Goal: Task Accomplishment & Management: Manage account settings

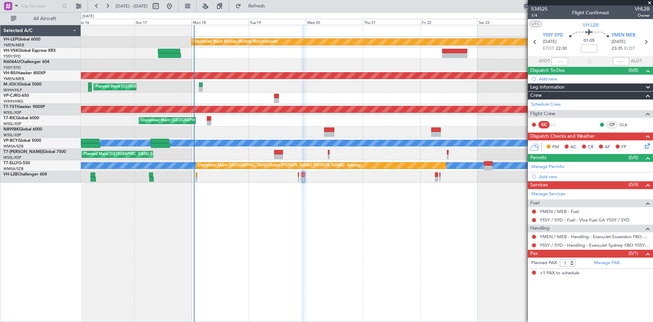
click at [282, 219] on div "Unplanned Maint Wichita (Wichita Mid-continent) Planned Maint [GEOGRAPHIC_DATA]…" at bounding box center [367, 173] width 572 height 297
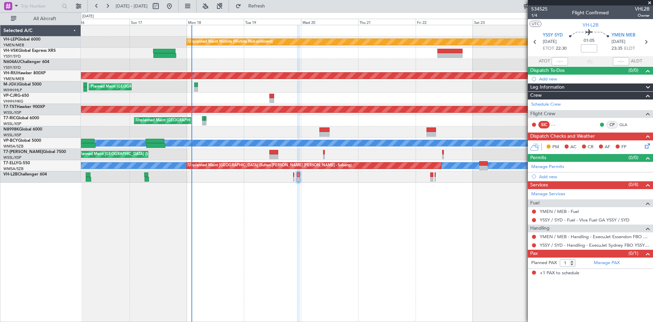
click at [237, 213] on div "Unplanned Maint Wichita (Wichita Mid-continent) Planned Maint [GEOGRAPHIC_DATA]…" at bounding box center [367, 173] width 572 height 297
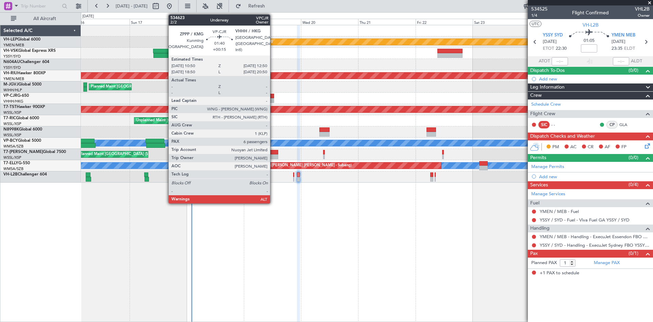
click at [273, 100] on div at bounding box center [271, 100] width 5 height 5
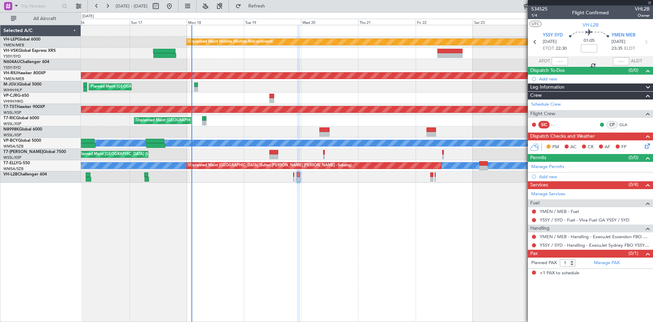
type input "+00:15"
type input "6"
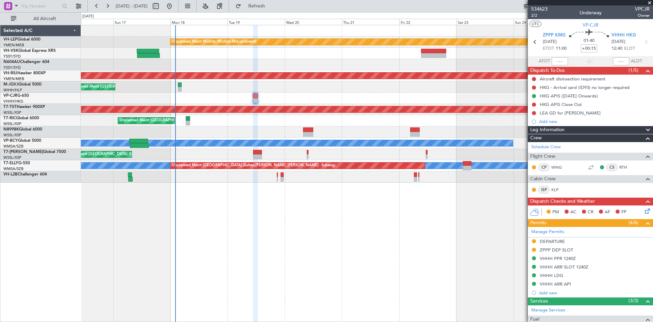
click at [264, 211] on div "Unplanned Maint Wichita (Wichita Mid-continent) Planned Maint [GEOGRAPHIC_DATA]…" at bounding box center [367, 173] width 572 height 297
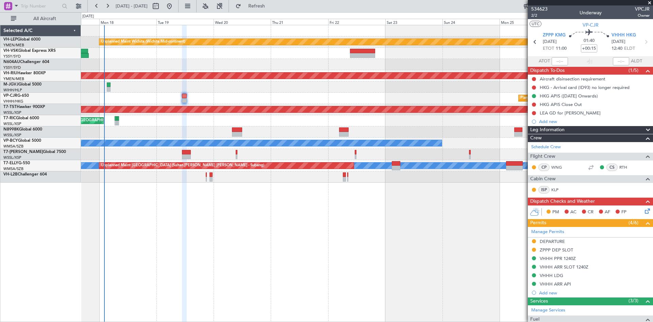
click at [299, 157] on div "Planned Maint [GEOGRAPHIC_DATA] (Seletar)" at bounding box center [367, 154] width 572 height 11
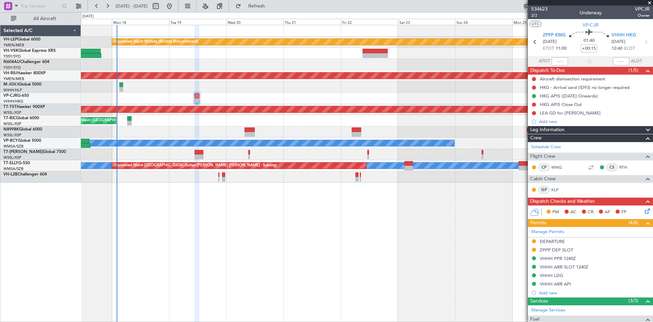
click at [421, 216] on div "Unplanned Maint Wichita (Wichita Mid-continent) Planned Maint [GEOGRAPHIC_DATA]…" at bounding box center [367, 173] width 572 height 297
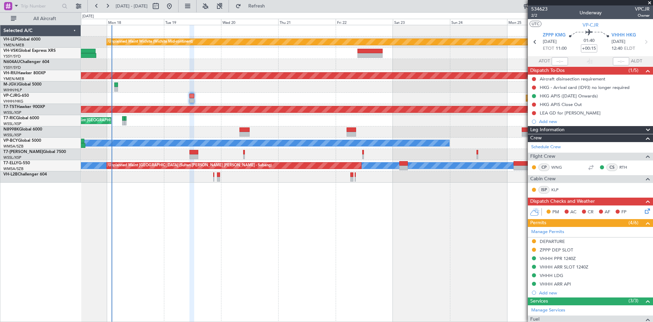
click at [228, 270] on div "Unplanned Maint Wichita (Wichita Mid-continent) Planned Maint [GEOGRAPHIC_DATA]…" at bounding box center [367, 173] width 572 height 297
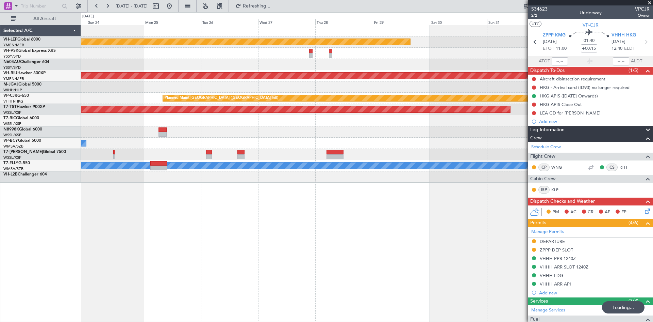
click at [120, 259] on div "Unplanned Maint Wichita (Wichita Mid-continent) Planned Maint [GEOGRAPHIC_DATA]…" at bounding box center [367, 173] width 572 height 297
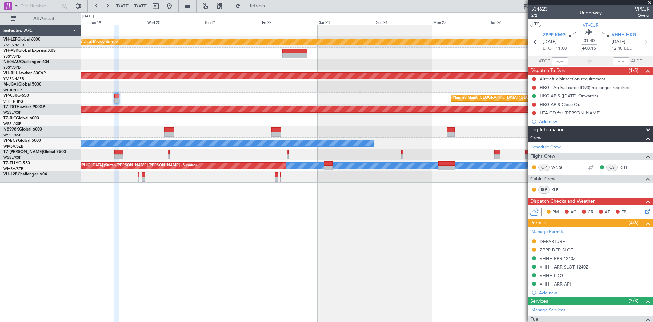
click at [434, 215] on div "Unplanned Maint Wichita (Wichita Mid-continent) Planned Maint [GEOGRAPHIC_DATA]…" at bounding box center [367, 173] width 572 height 297
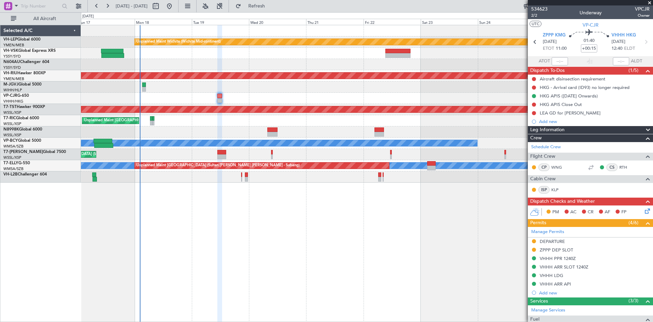
click at [252, 277] on div "Unplanned Maint Wichita (Wichita Mid-continent) Planned Maint [GEOGRAPHIC_DATA]…" at bounding box center [367, 173] width 572 height 297
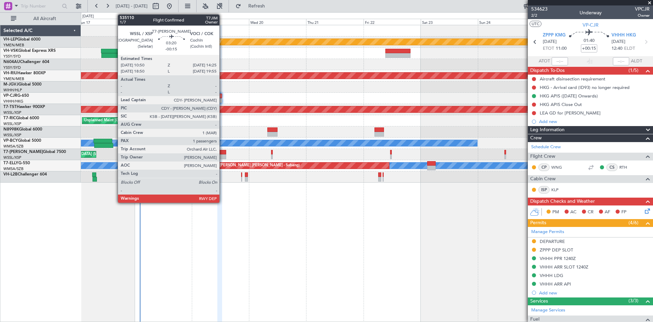
click at [223, 154] on div at bounding box center [221, 152] width 9 height 5
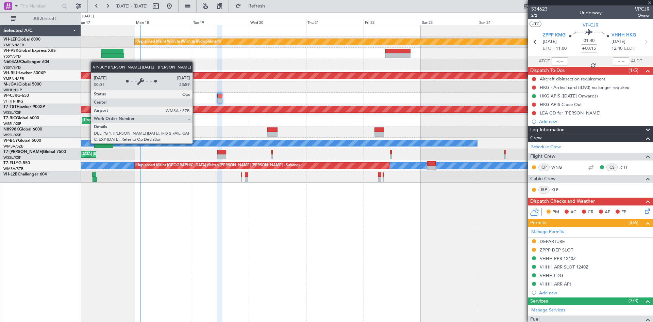
type input "-00:15"
type input "1"
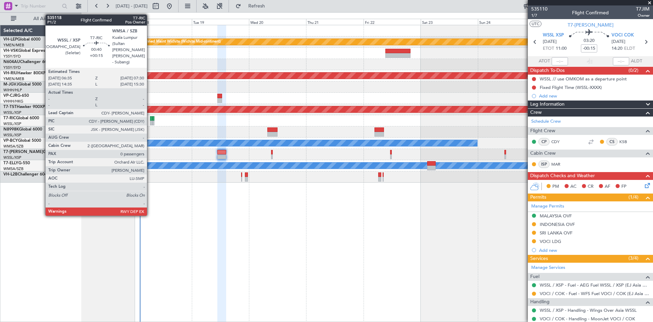
click at [150, 121] on div at bounding box center [151, 122] width 2 height 5
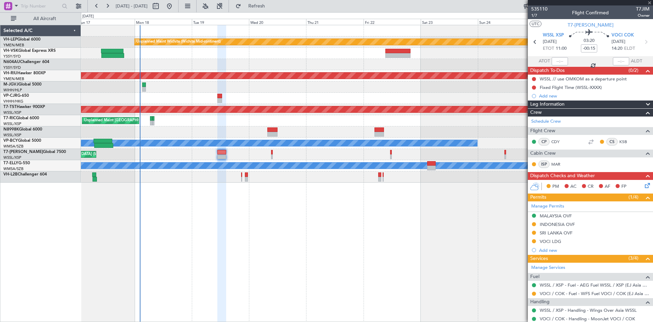
type input "+00:15"
type input "0"
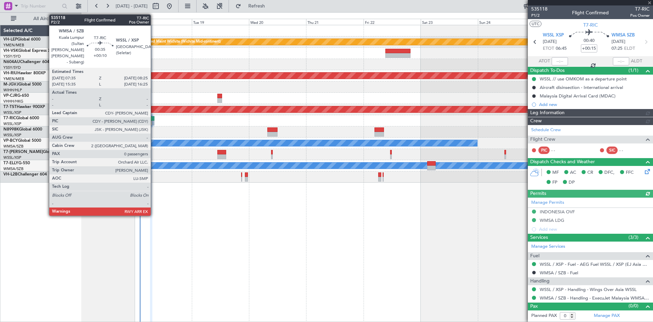
type input "[PERSON_NAME] (EYU)"
type input "A0727"
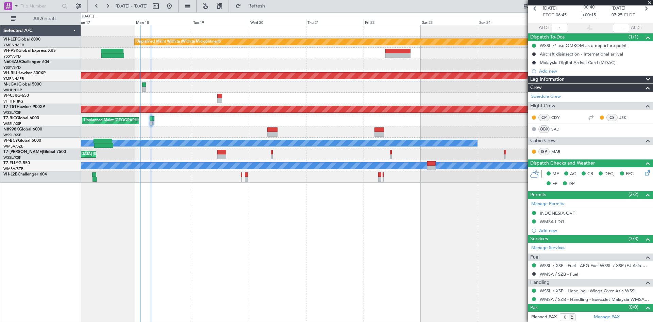
scroll to position [34, 0]
click at [80, 7] on button at bounding box center [78, 6] width 11 height 11
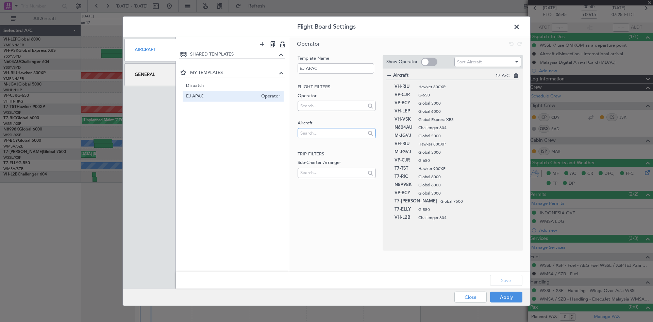
click at [355, 133] on input "text" at bounding box center [332, 133] width 65 height 10
paste input "9H-VSLK"
click at [331, 132] on input "9H-VSLK" at bounding box center [332, 133] width 65 height 10
drag, startPoint x: 332, startPoint y: 133, endPoint x: 269, endPoint y: 126, distance: 63.1
click at [269, 126] on div "SHARED TEMPLATES MY TEMPLATES Dispatch Dispatcher EJ APAC Operator Operator Tem…" at bounding box center [353, 154] width 355 height 235
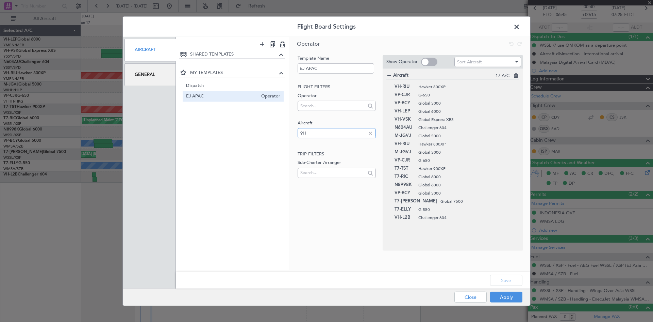
type input "9H"
click at [311, 109] on input "text" at bounding box center [332, 105] width 65 height 10
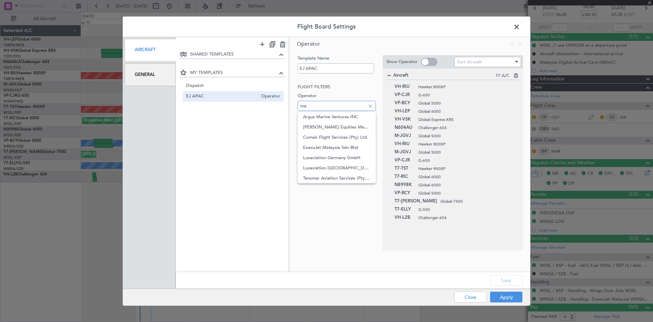
type input "mal"
drag, startPoint x: 312, startPoint y: 107, endPoint x: 285, endPoint y: 105, distance: 26.9
click at [285, 105] on div "SHARED TEMPLATES MY TEMPLATES Dispatch Dispatcher EJ APAC Operator Operator Tem…" at bounding box center [353, 154] width 355 height 235
type input "luxav"
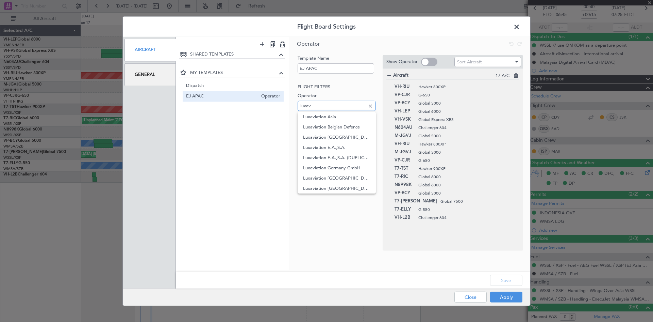
drag, startPoint x: 327, startPoint y: 105, endPoint x: 289, endPoint y: 108, distance: 38.5
click at [289, 108] on div "SHARED TEMPLATES MY TEMPLATES Dispatch Dispatcher EJ APAC Operator Operator Tem…" at bounding box center [353, 154] width 355 height 235
click at [336, 199] on div "Template Name EJ APAC Flight filters Operator Aircraft 9H Trip filters Sub-Char…" at bounding box center [335, 153] width 79 height 196
click at [362, 105] on input "text" at bounding box center [332, 105] width 65 height 10
click at [269, 134] on div "SHARED TEMPLATES MY TEMPLATES Dispatch Dispatcher EJ APAC Operator" at bounding box center [232, 156] width 113 height 212
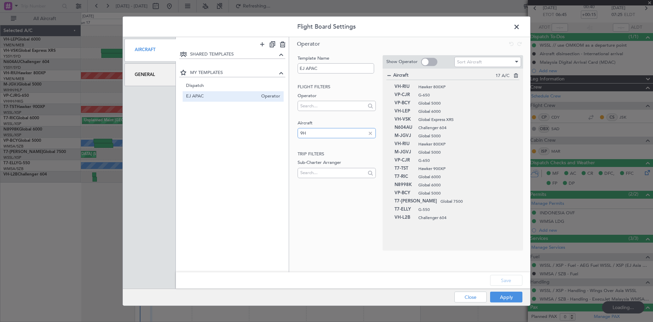
drag, startPoint x: 317, startPoint y: 133, endPoint x: 291, endPoint y: 133, distance: 26.9
click at [291, 133] on div "Template Name EJ APAC Flight filters Operator Aircraft 9H Trip filters Sub-Char…" at bounding box center [409, 152] width 241 height 201
type input "9"
type input "[PERSON_NAME] (EYU)"
type input "A0727"
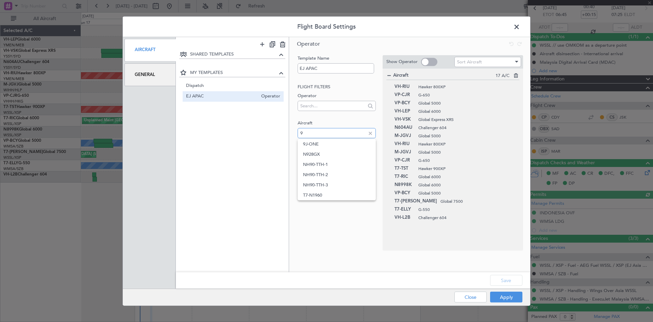
type input "9"
click at [291, 133] on div "Template Name EJ APAC Flight filters Operator Aircraft 9 Trip filters Sub-Chart…" at bounding box center [409, 152] width 241 height 201
click at [313, 138] on div "9" at bounding box center [337, 134] width 78 height 10
click at [313, 137] on input "9" at bounding box center [332, 133] width 65 height 10
click at [391, 252] on div "Template Name EJ APAC Flight filters Operator Aircraft Trip filters Sub-Charter…" at bounding box center [409, 152] width 241 height 201
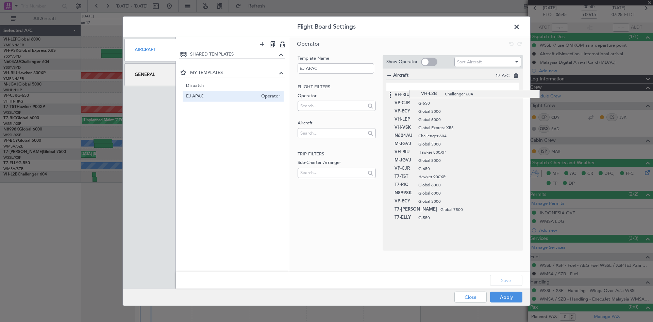
drag, startPoint x: 409, startPoint y: 221, endPoint x: 405, endPoint y: 90, distance: 131.1
click at [214, 88] on span "Dispatch" at bounding box center [220, 85] width 69 height 7
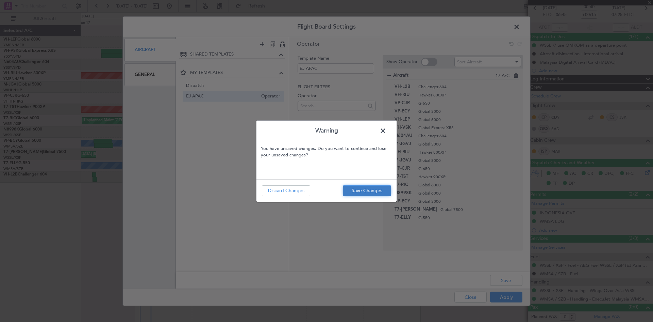
click at [352, 188] on button "Save Changes" at bounding box center [367, 190] width 48 height 11
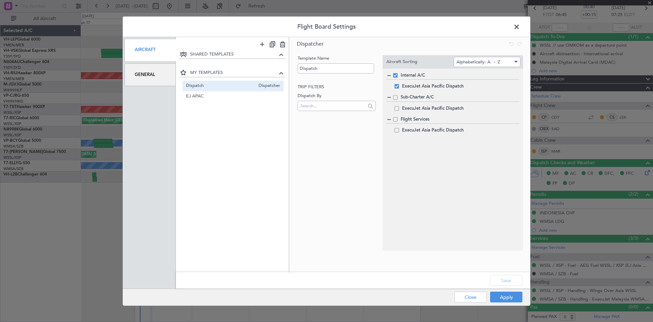
click at [219, 86] on span "Dispatch" at bounding box center [220, 85] width 69 height 7
click at [215, 96] on span "EJ APAC" at bounding box center [222, 96] width 72 height 7
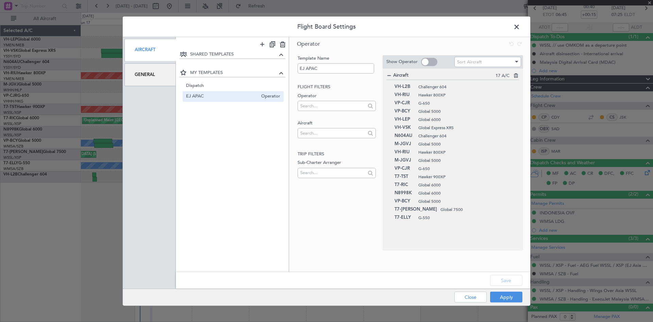
click at [430, 63] on span at bounding box center [429, 62] width 16 height 8
click at [0, 0] on input "checkbox" at bounding box center [0, 0] width 0 height 0
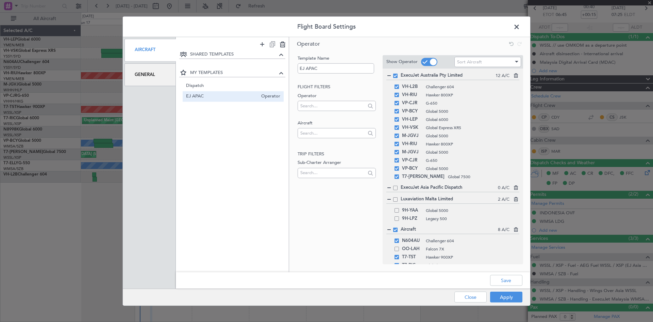
click at [513, 187] on icon at bounding box center [515, 186] width 5 height 5
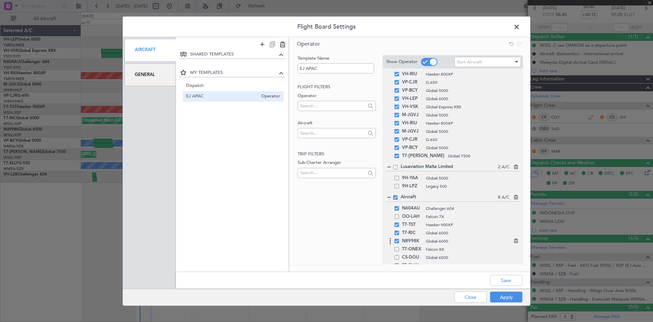
scroll to position [30, 0]
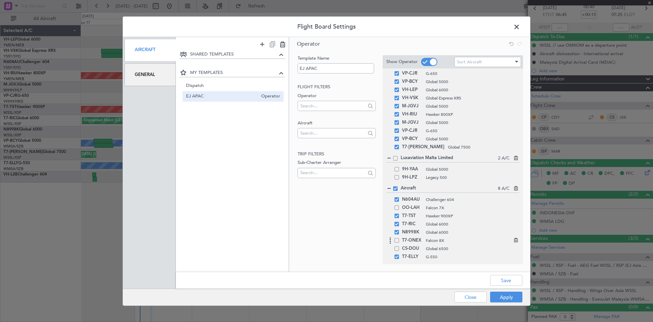
click at [513, 241] on icon at bounding box center [515, 238] width 5 height 5
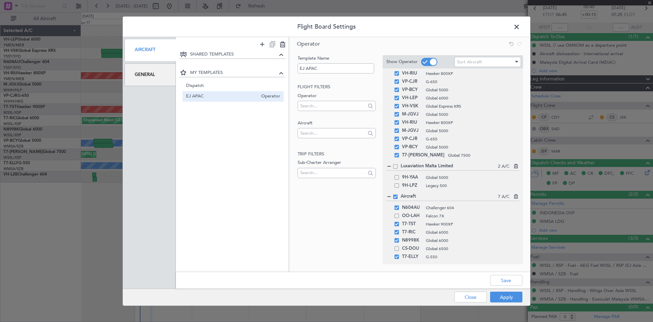
scroll to position [21, 0]
click at [513, 247] on icon at bounding box center [515, 246] width 5 height 5
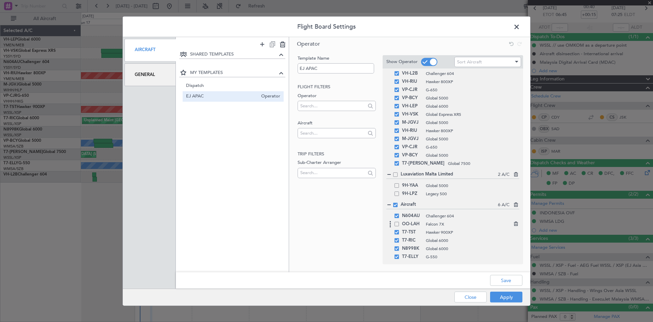
click at [513, 225] on icon at bounding box center [515, 222] width 5 height 5
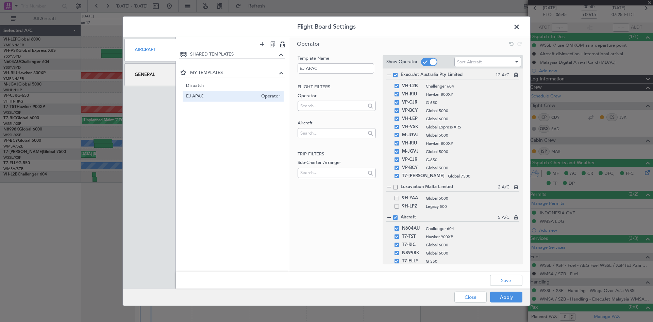
scroll to position [0, 0]
click at [499, 278] on button "Save" at bounding box center [506, 280] width 32 height 11
click at [427, 62] on span at bounding box center [429, 62] width 16 height 8
click at [0, 0] on input "checkbox" at bounding box center [0, 0] width 0 height 0
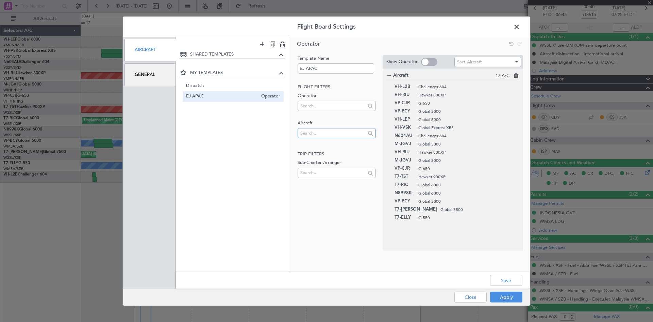
click at [332, 136] on input "text" at bounding box center [332, 133] width 65 height 10
click at [520, 25] on span at bounding box center [520, 28] width 0 height 14
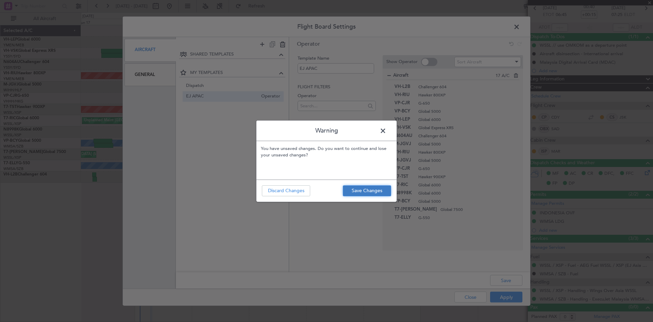
click at [362, 186] on button "Save Changes" at bounding box center [367, 190] width 48 height 11
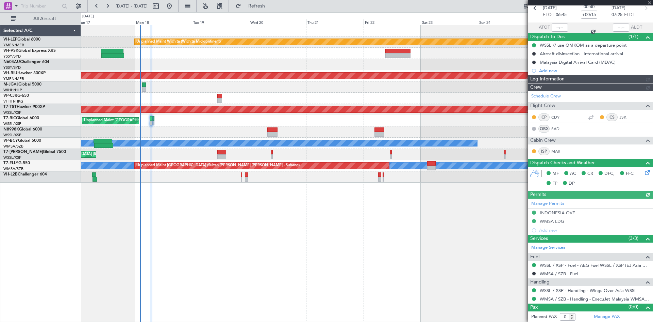
type input "[PERSON_NAME] (EYU)"
type input "A0727"
type input "[PERSON_NAME] (EYU)"
type input "A0727"
type input "[PERSON_NAME] (EYU)"
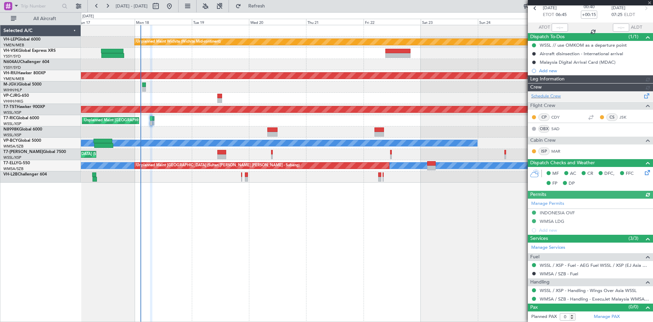
type input "A0727"
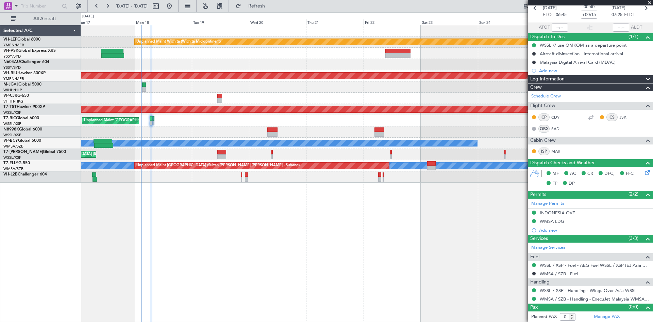
type input "[PERSON_NAME] (EYU)"
type input "A0727"
type input "[PERSON_NAME] (EYU)"
type input "A0727"
type input "[PERSON_NAME] (EYU)"
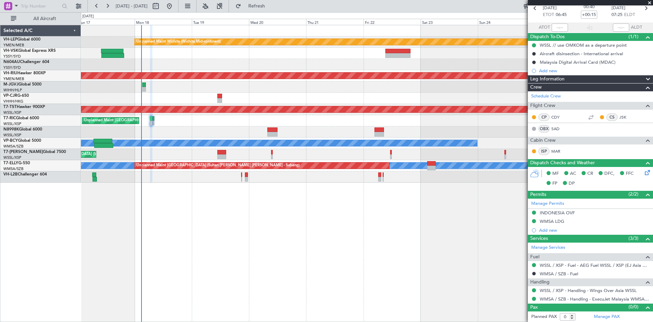
type input "A0727"
type input "[PERSON_NAME] (EYU)"
type input "A0727"
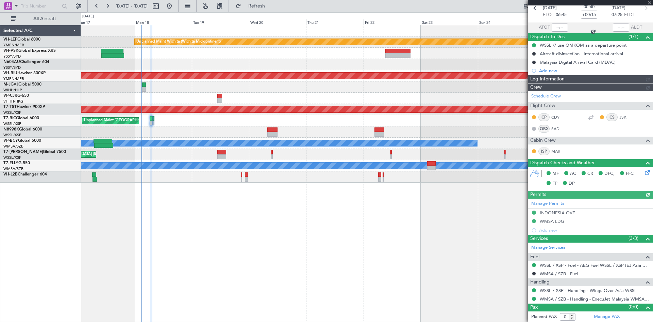
type input "[PERSON_NAME] (EYU)"
type input "A0727"
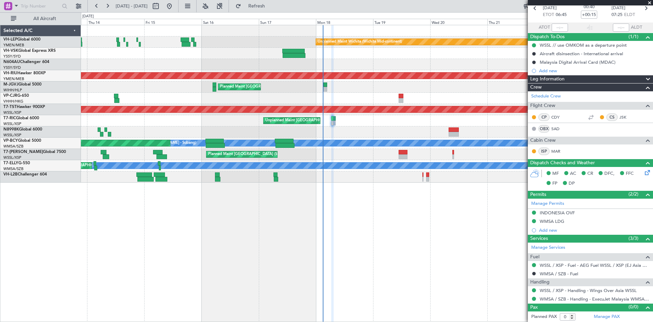
click at [358, 57] on div "Unplanned Maint Sydney ([PERSON_NAME] Intl)" at bounding box center [367, 53] width 572 height 11
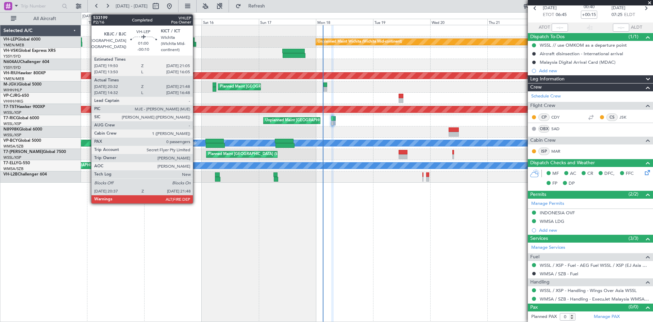
click at [196, 45] on div at bounding box center [194, 44] width 3 height 5
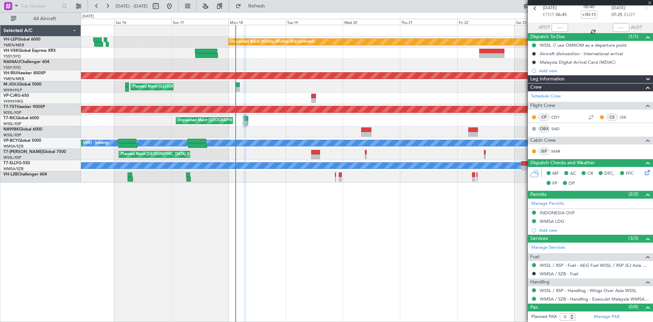
click at [272, 63] on div at bounding box center [367, 64] width 572 height 11
type input "-00:10"
type input "20:42"
type input "21:43"
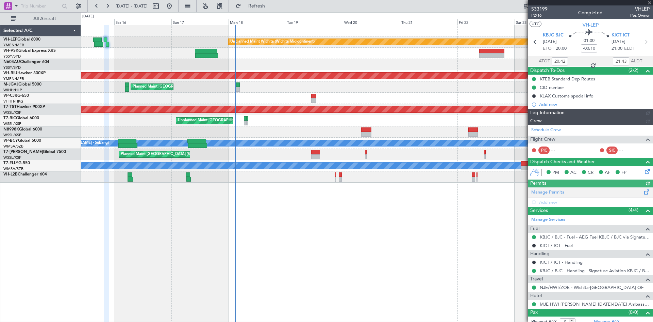
type input "[PERSON_NAME] (LEU)"
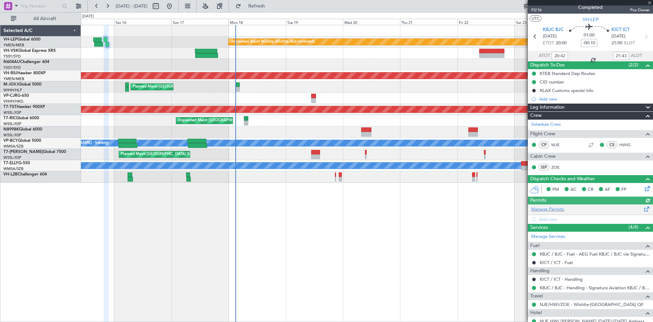
scroll to position [28, 0]
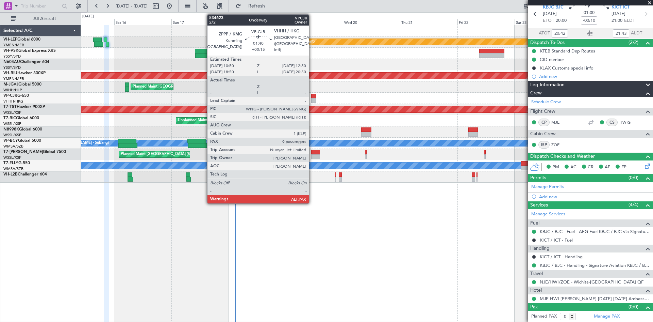
click at [312, 95] on div at bounding box center [313, 96] width 5 height 5
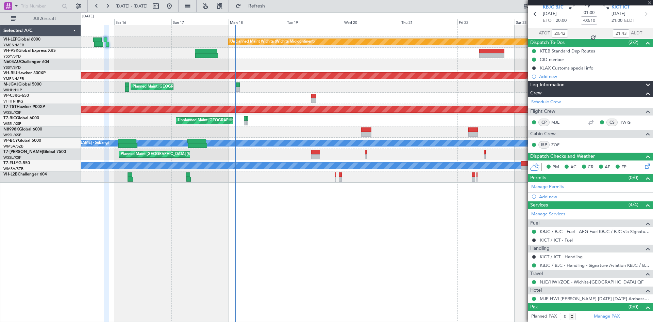
type input "+00:15"
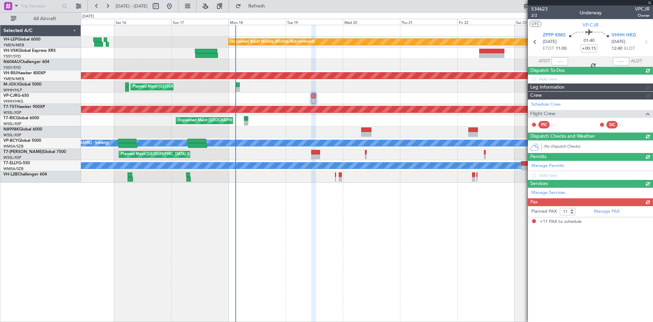
scroll to position [0, 0]
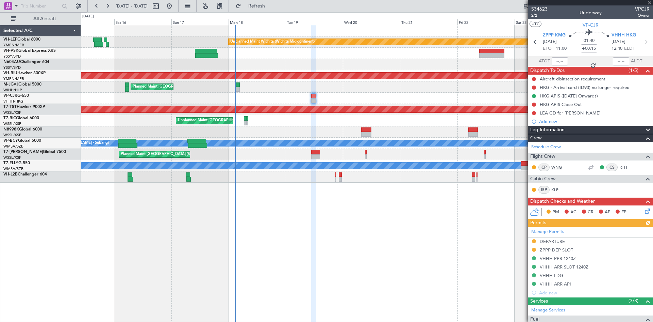
click at [559, 168] on link "WNG" at bounding box center [559, 167] width 15 height 6
click at [623, 37] on span "VHHH HKG" at bounding box center [624, 35] width 24 height 7
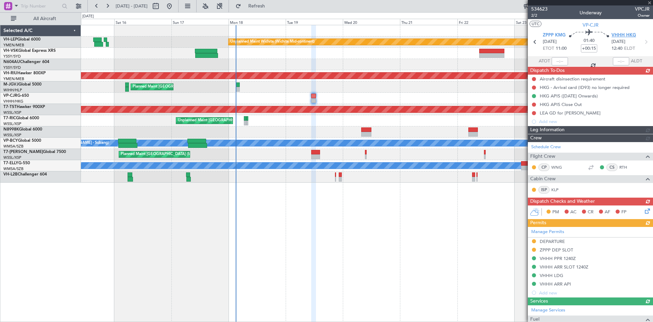
type input "9"
